Goal: Navigation & Orientation: Go to known website

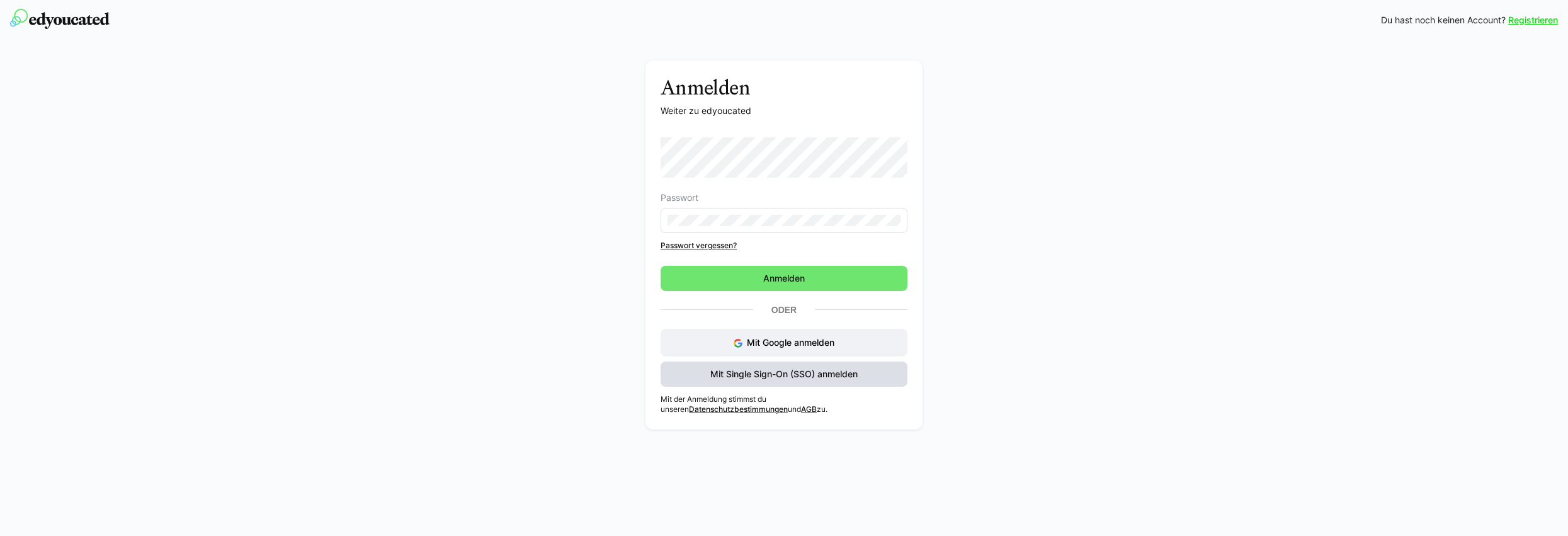
click at [767, 372] on span "Mit Single Sign-On (SSO) anmelden" at bounding box center [784, 374] width 151 height 12
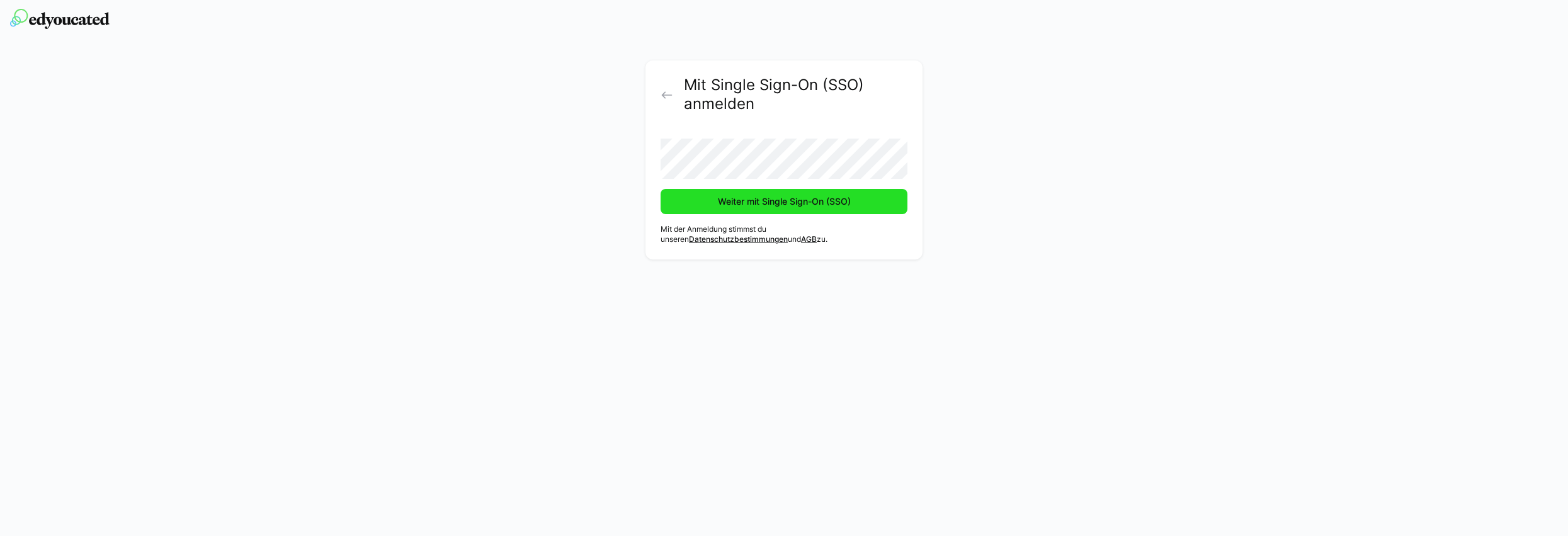
click at [730, 198] on span "Weiter mit Single Sign-On (SSO)" at bounding box center [784, 202] width 137 height 12
